Goal: Task Accomplishment & Management: Use online tool/utility

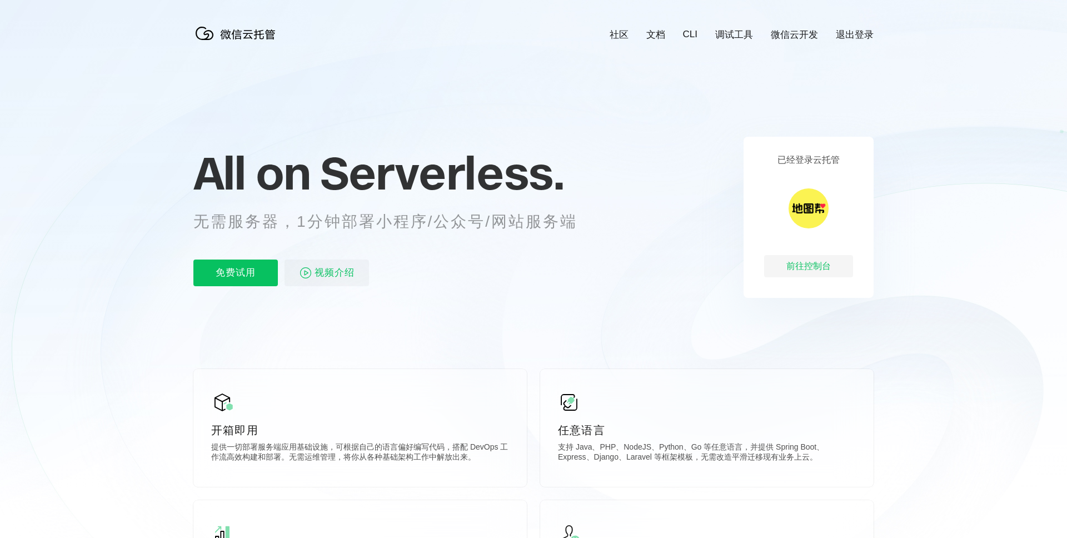
scroll to position [0, 1976]
click at [807, 264] on div "前往控制台" at bounding box center [808, 266] width 89 height 22
click at [239, 273] on p "免费试用" at bounding box center [235, 272] width 84 height 27
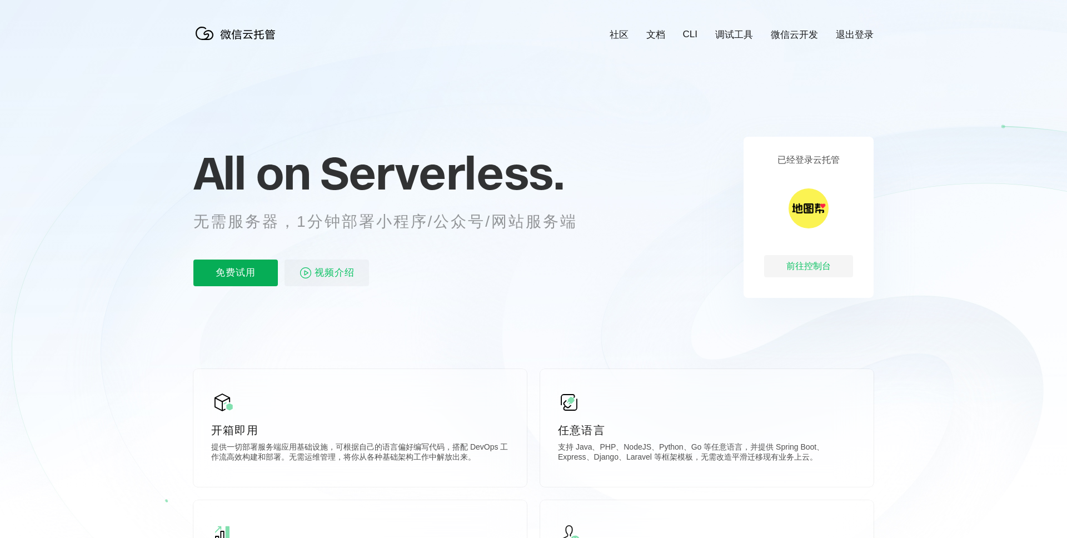
click at [258, 280] on p "免费试用" at bounding box center [235, 272] width 84 height 27
